Goal: Transaction & Acquisition: Purchase product/service

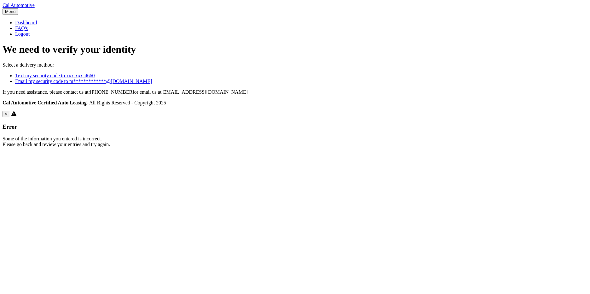
click at [95, 78] on link "Text my security code to xxx-xxx-4660" at bounding box center [55, 75] width 80 height 5
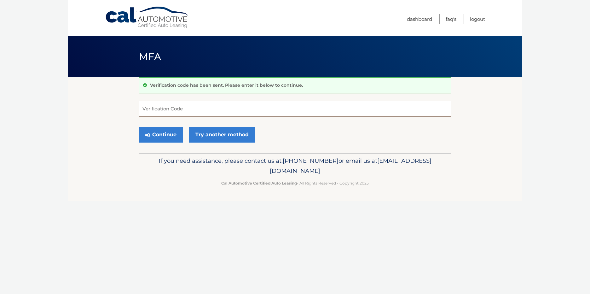
click at [176, 113] on input "Verification Code" at bounding box center [295, 109] width 312 height 16
type input "394317"
click at [160, 134] on button "Continue" at bounding box center [161, 135] width 44 height 16
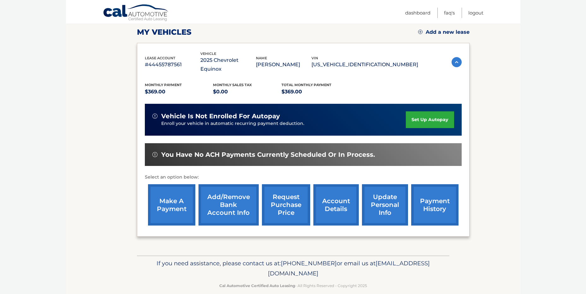
scroll to position [95, 0]
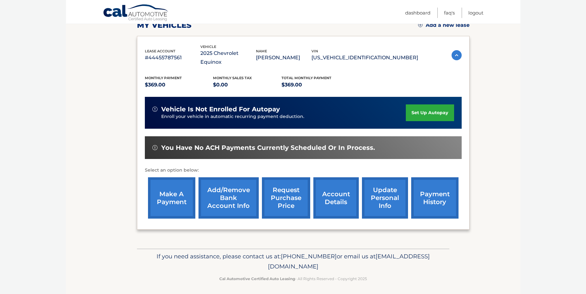
click at [174, 205] on link "make a payment" at bounding box center [171, 197] width 47 height 41
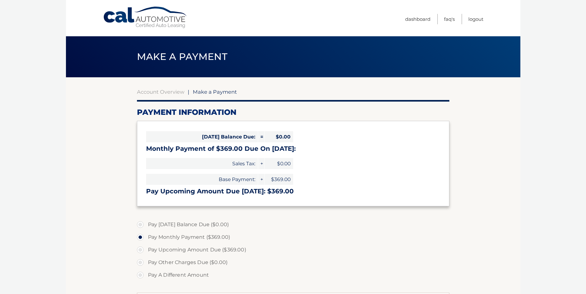
select select "MThmNTA5YWItMzA2NC00Njg3LWFhNzItZTBiMGMxMGNiZDg3"
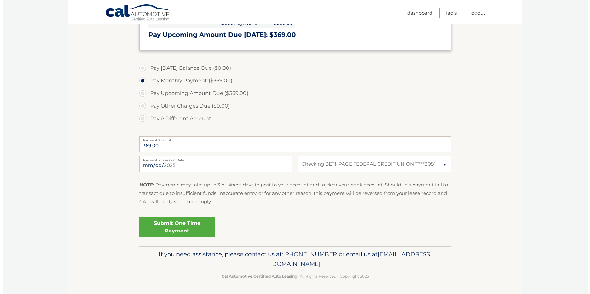
scroll to position [157, 0]
click at [175, 226] on link "Submit One Time Payment" at bounding box center [175, 227] width 76 height 20
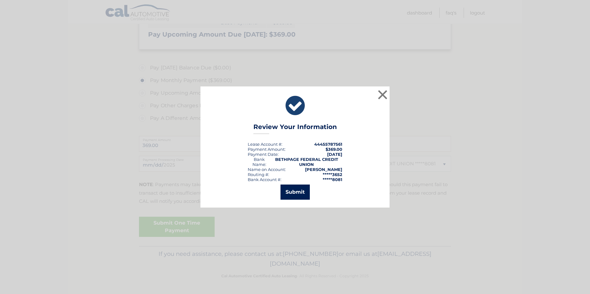
click at [298, 191] on button "Submit" at bounding box center [295, 192] width 29 height 15
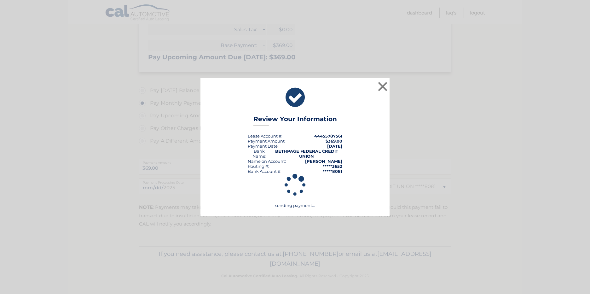
scroll to position [134, 0]
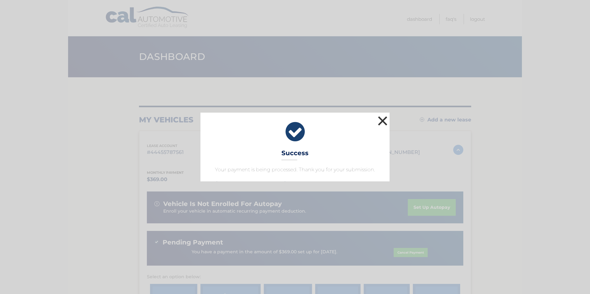
click at [381, 117] on button "×" at bounding box center [383, 121] width 13 height 13
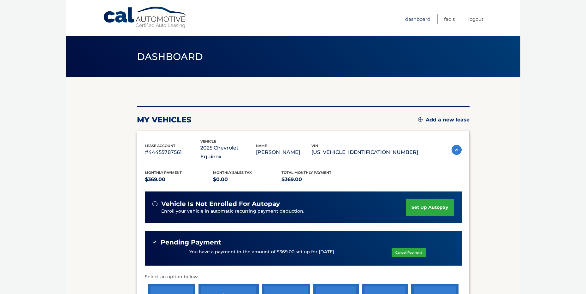
click at [420, 18] on link "Dashboard" at bounding box center [417, 19] width 25 height 10
click at [456, 152] on img at bounding box center [456, 150] width 10 height 10
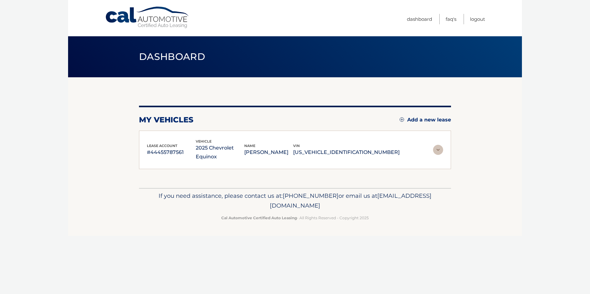
click at [441, 149] on img at bounding box center [438, 150] width 10 height 10
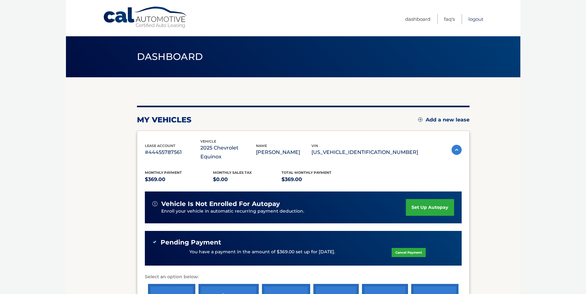
click at [470, 22] on link "Logout" at bounding box center [475, 19] width 15 height 10
